Goal: Information Seeking & Learning: Find specific fact

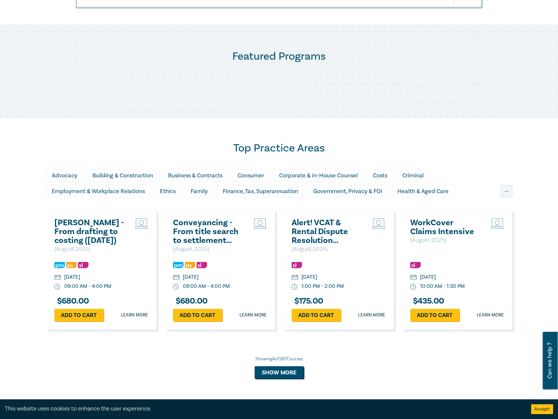
click at [63, 234] on h2 "Wills - From drafting to costing (August 2025)" at bounding box center [89, 231] width 71 height 27
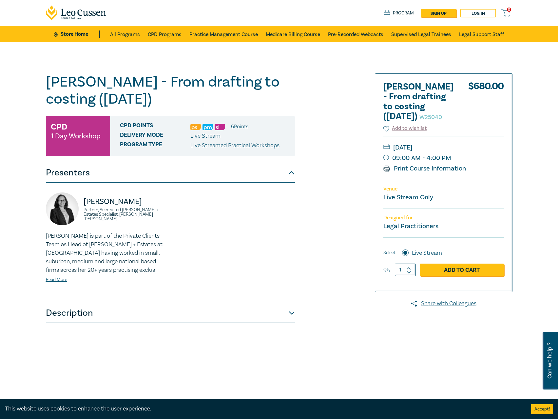
drag, startPoint x: 178, startPoint y: 327, endPoint x: 184, endPoint y: 320, distance: 8.6
click at [178, 326] on div "Wills - From drafting to costing (August 2025) W25040 CPD 1 Day Workshop CPD Po…" at bounding box center [170, 237] width 249 height 328
click at [184, 320] on button "Description" at bounding box center [170, 313] width 249 height 20
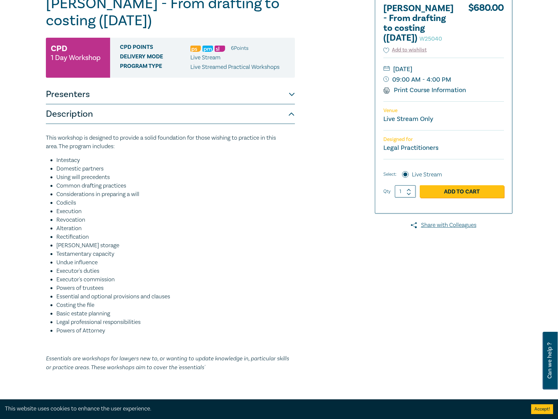
scroll to position [33, 0]
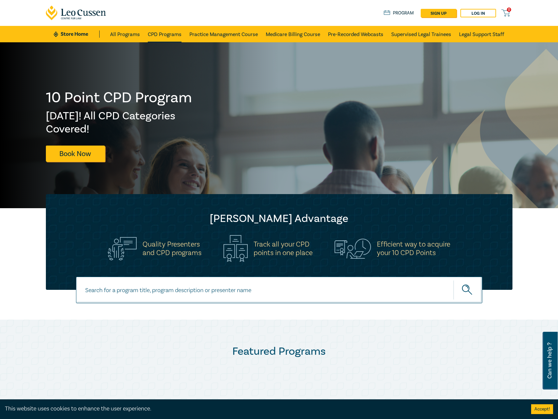
click at [174, 32] on link "CPD Programs" at bounding box center [165, 34] width 34 height 16
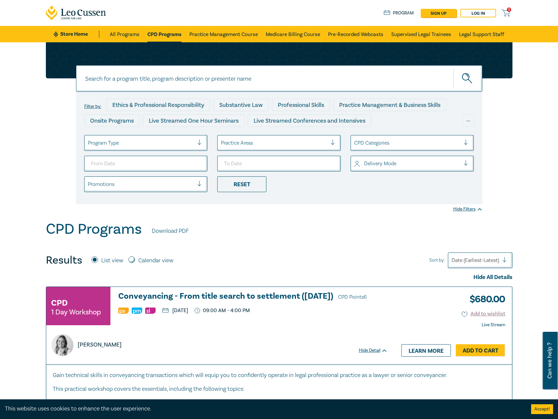
click at [134, 262] on input "Calendar view" at bounding box center [132, 259] width 7 height 7
radio input "true"
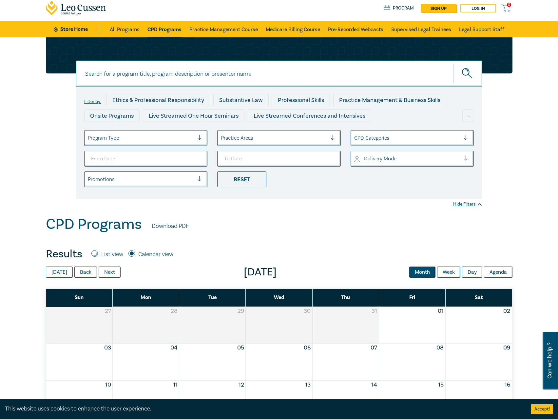
scroll to position [98, 0]
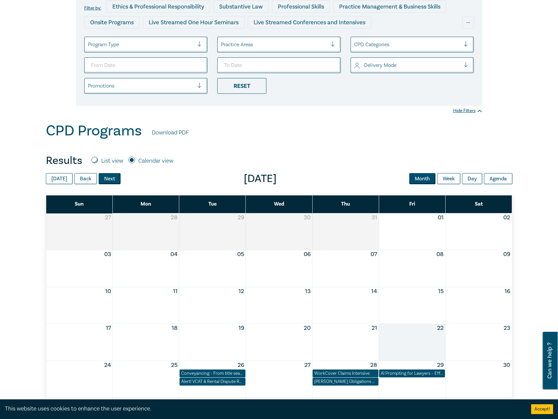
click at [100, 179] on button "Next" at bounding box center [110, 178] width 22 height 11
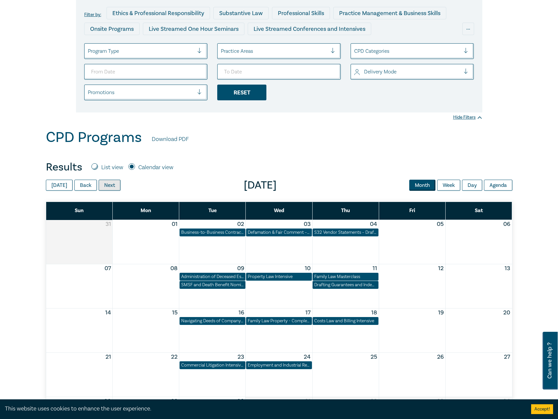
scroll to position [33, 0]
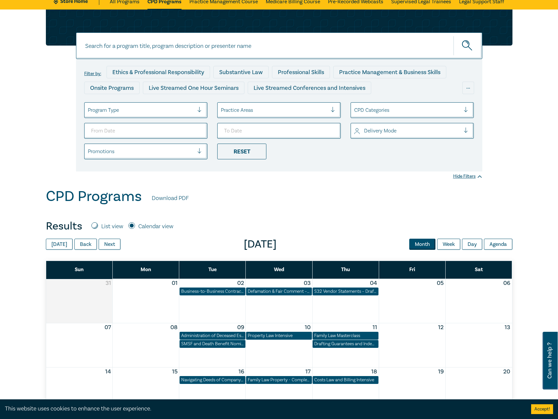
click at [240, 49] on input at bounding box center [279, 45] width 407 height 27
type input "s25316"
click at [454, 36] on button "submit" at bounding box center [468, 46] width 29 height 20
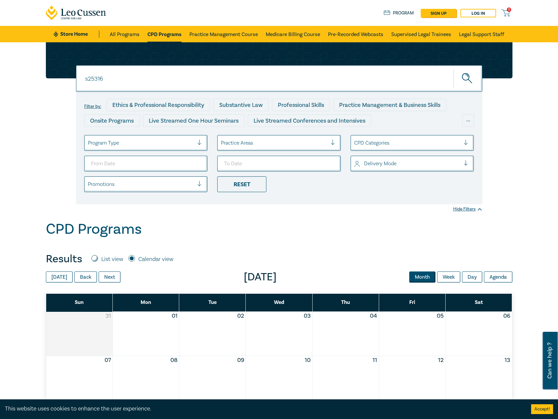
click at [166, 30] on link "CPD Programs" at bounding box center [165, 34] width 34 height 16
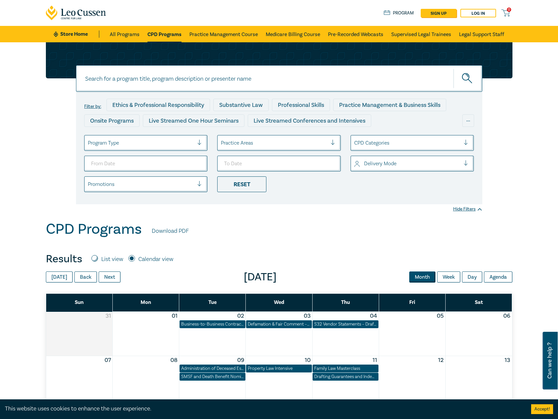
click at [171, 79] on input at bounding box center [279, 78] width 407 height 27
click at [110, 261] on label "List view" at bounding box center [112, 259] width 22 height 9
click at [98, 261] on input "List view" at bounding box center [94, 258] width 7 height 7
radio input "true"
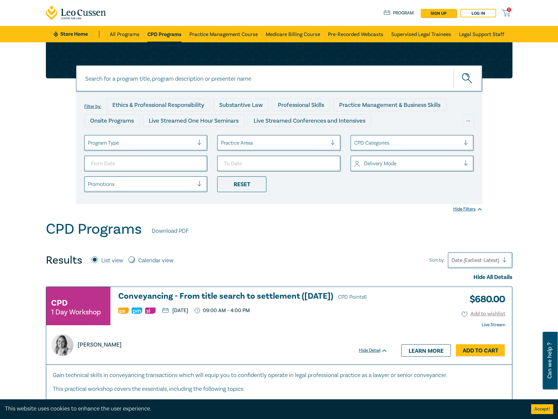
click at [194, 78] on input at bounding box center [279, 78] width 407 height 27
type input "s25316"
click at [454, 69] on button "submit" at bounding box center [468, 79] width 29 height 20
